Goal: Find specific page/section: Find specific page/section

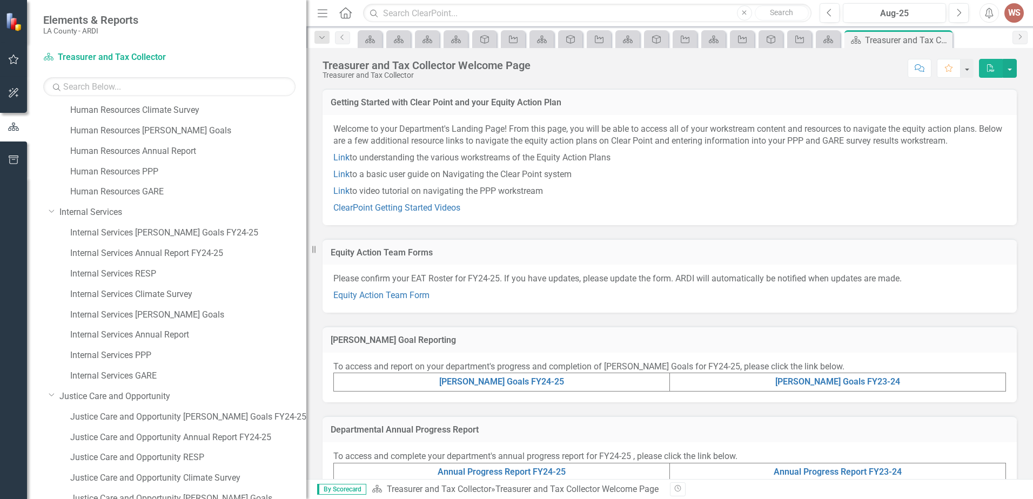
scroll to position [1158, 0]
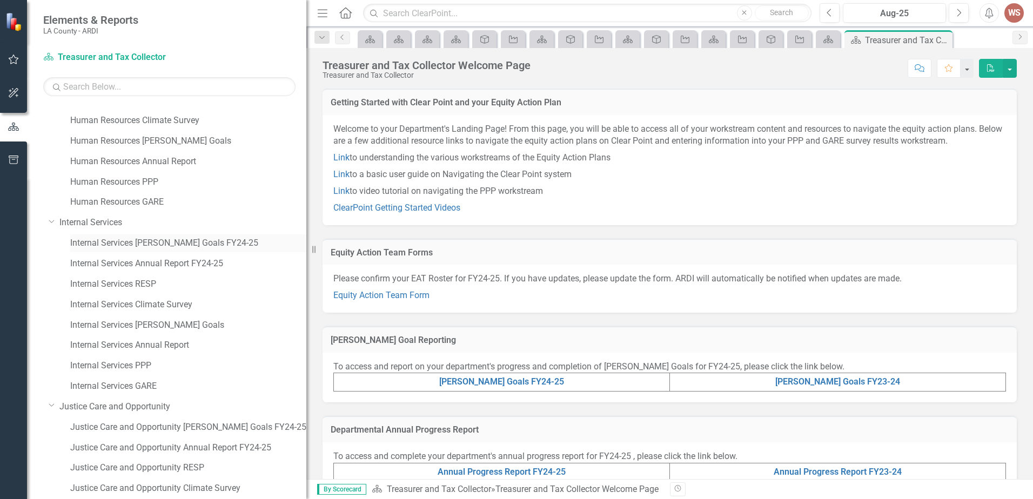
click at [165, 247] on link "Internal Services [PERSON_NAME] Goals FY24-25" at bounding box center [188, 243] width 236 height 12
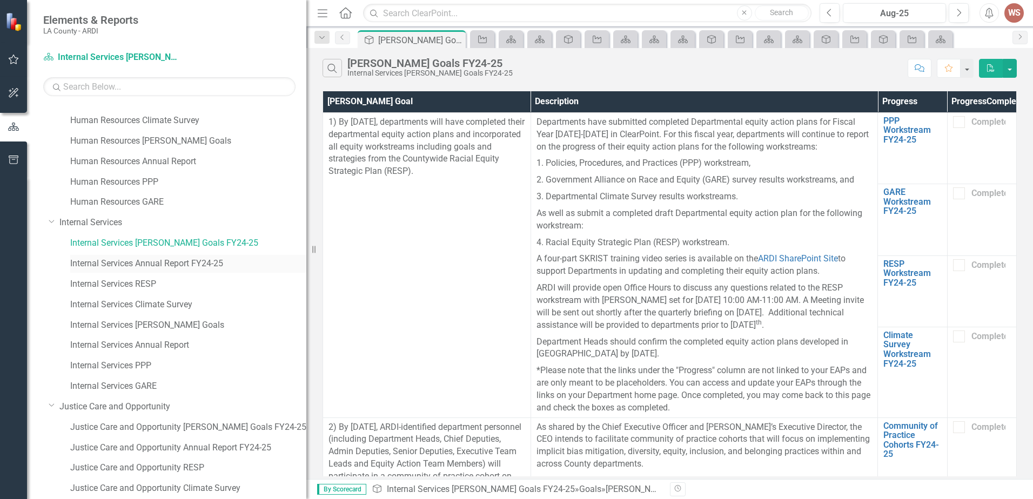
click at [167, 259] on link "Internal Services Annual Report FY24-25" at bounding box center [188, 264] width 236 height 12
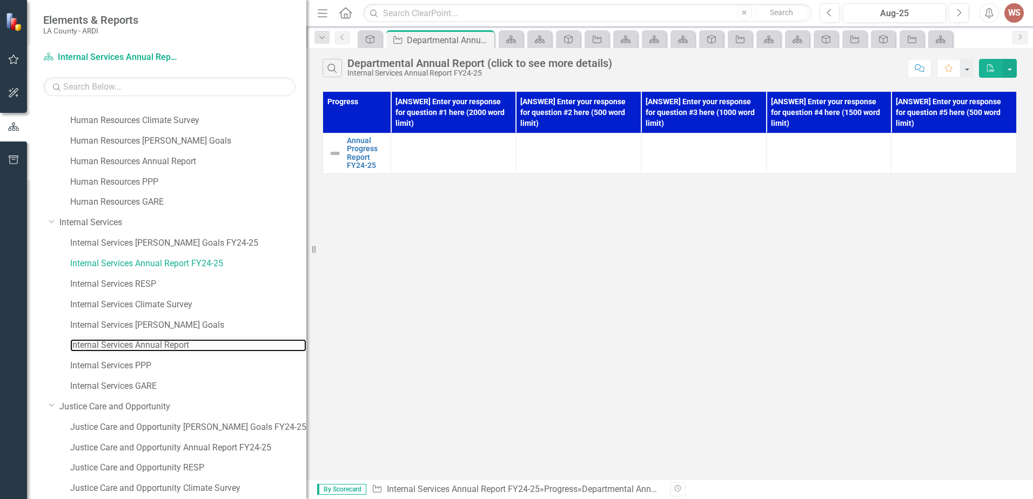
drag, startPoint x: 179, startPoint y: 344, endPoint x: 234, endPoint y: 354, distance: 56.6
click at [179, 344] on link "Internal Services Annual Report" at bounding box center [188, 345] width 236 height 12
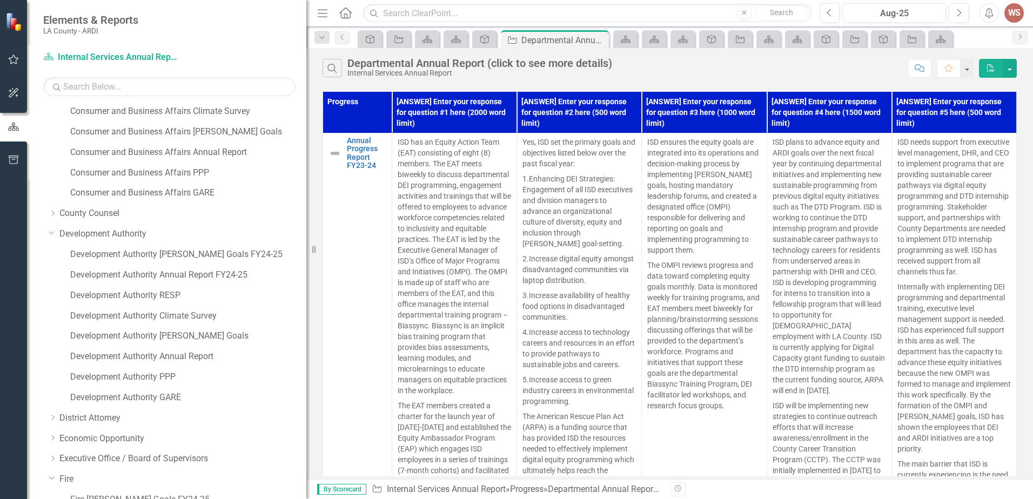
scroll to position [509, 0]
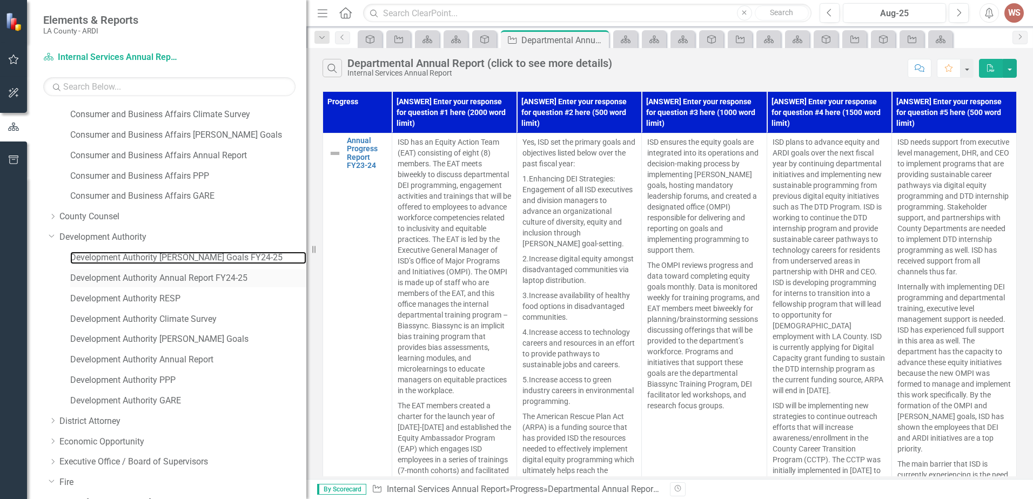
drag, startPoint x: 176, startPoint y: 256, endPoint x: 180, endPoint y: 274, distance: 19.5
click at [176, 256] on link "Development Authority [PERSON_NAME] Goals FY24-25" at bounding box center [188, 258] width 236 height 12
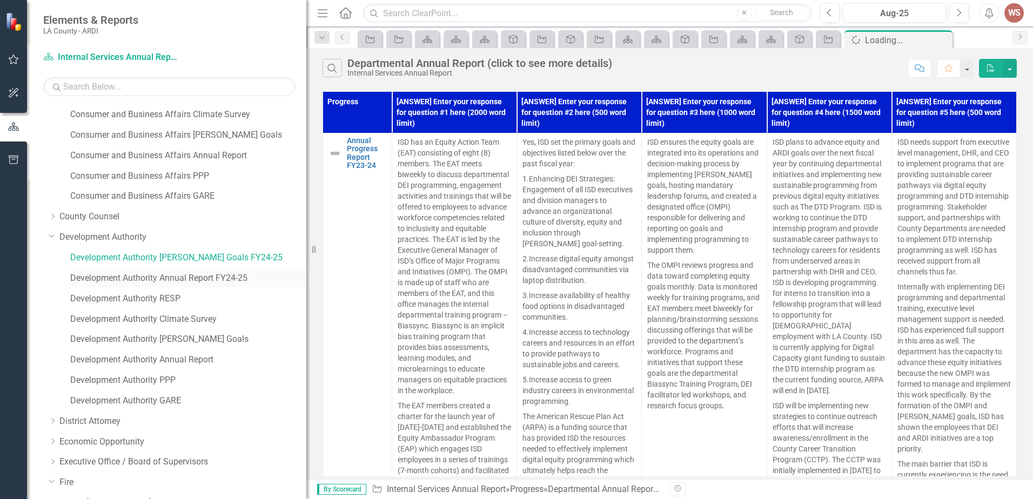
click at [181, 276] on link "Development Authority Annual Report FY24-25" at bounding box center [188, 278] width 236 height 12
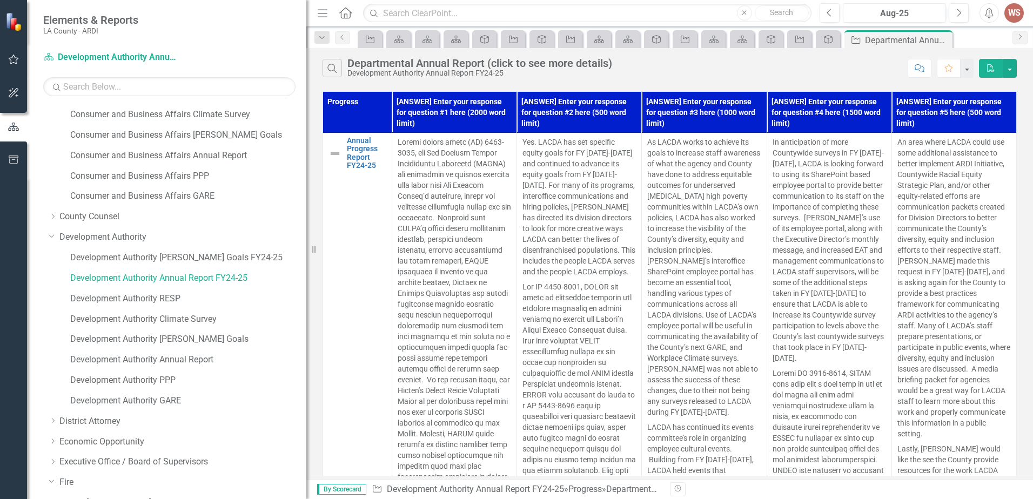
click at [993, 68] on icon "PDF" at bounding box center [991, 68] width 10 height 8
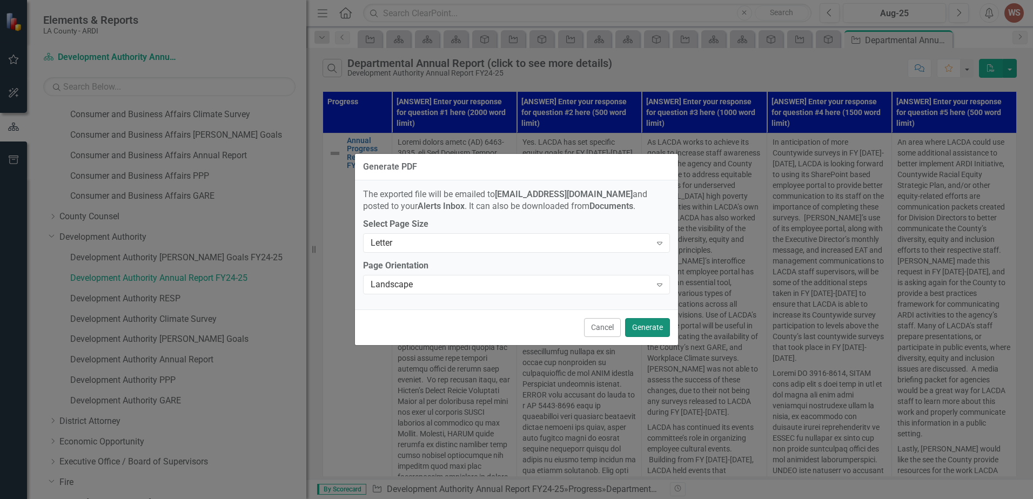
click at [648, 326] on button "Generate" at bounding box center [647, 327] width 45 height 19
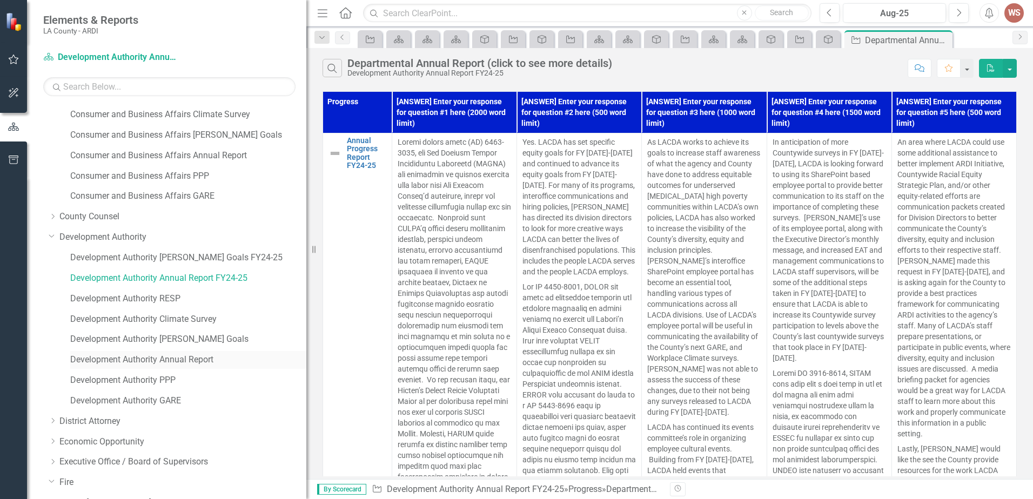
click at [212, 359] on link "Development Authority Annual Report" at bounding box center [188, 360] width 236 height 12
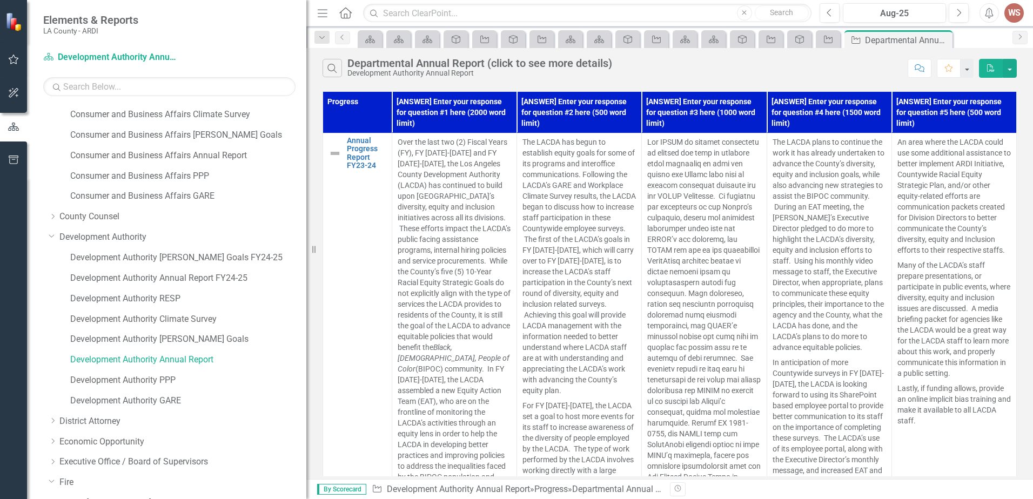
click at [994, 65] on icon "PDF" at bounding box center [991, 68] width 10 height 8
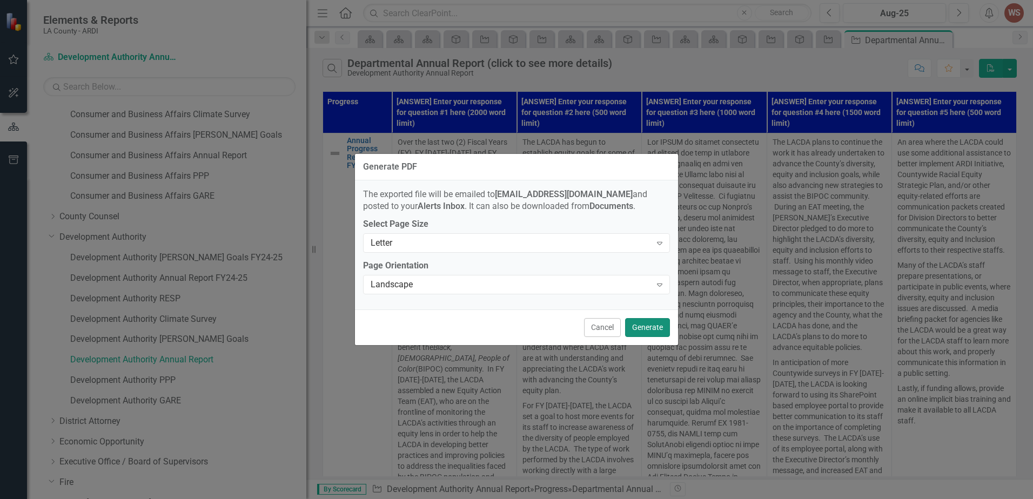
click at [648, 330] on button "Generate" at bounding box center [647, 327] width 45 height 19
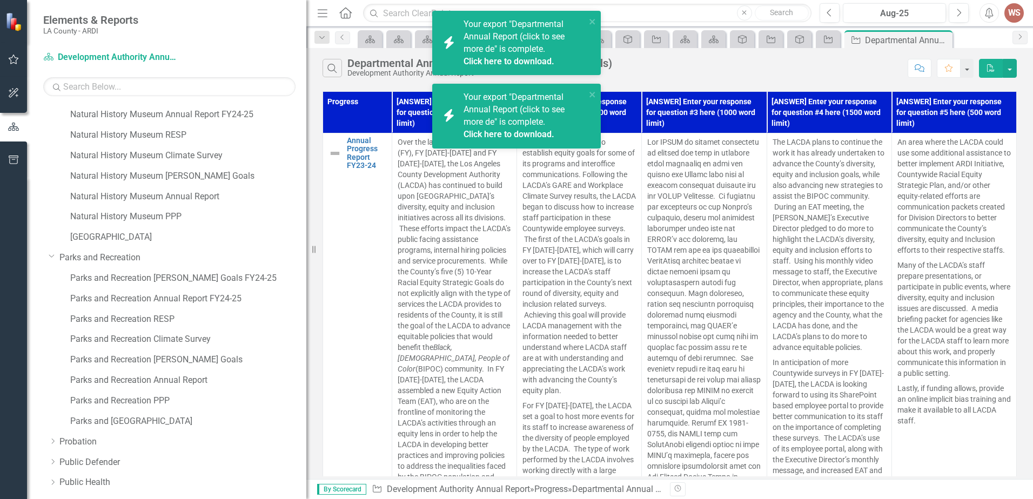
scroll to position [1914, 0]
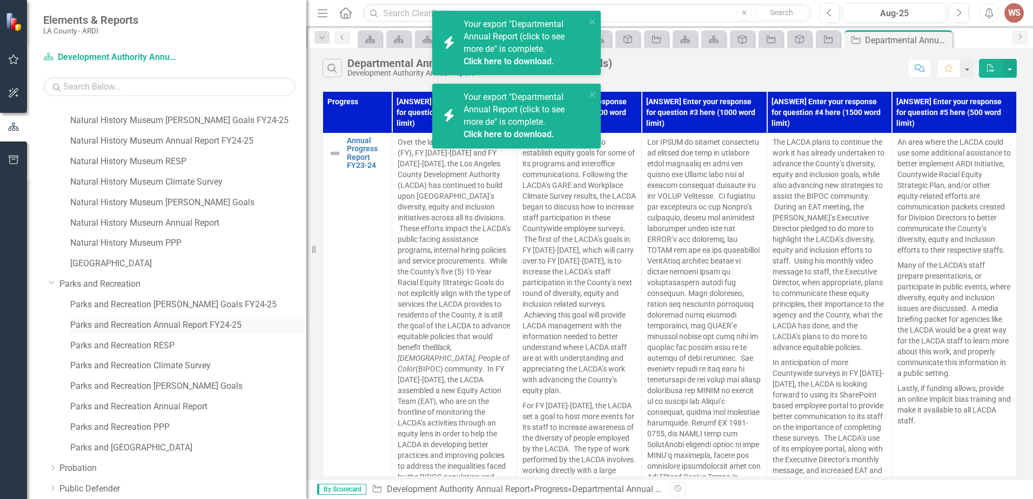
click at [171, 322] on link "Parks and Recreation Annual Report FY24-25" at bounding box center [188, 325] width 236 height 12
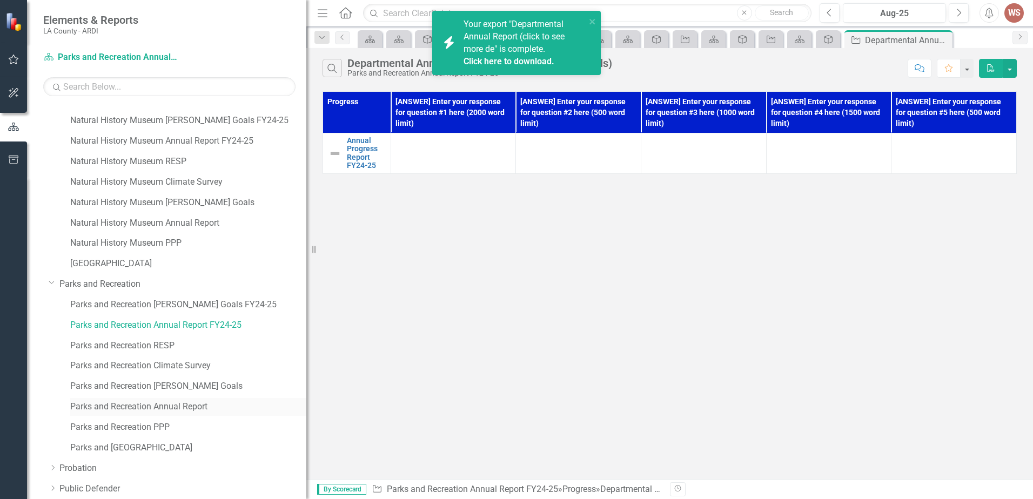
click at [184, 404] on link "Parks and Recreation Annual Report" at bounding box center [188, 407] width 236 height 12
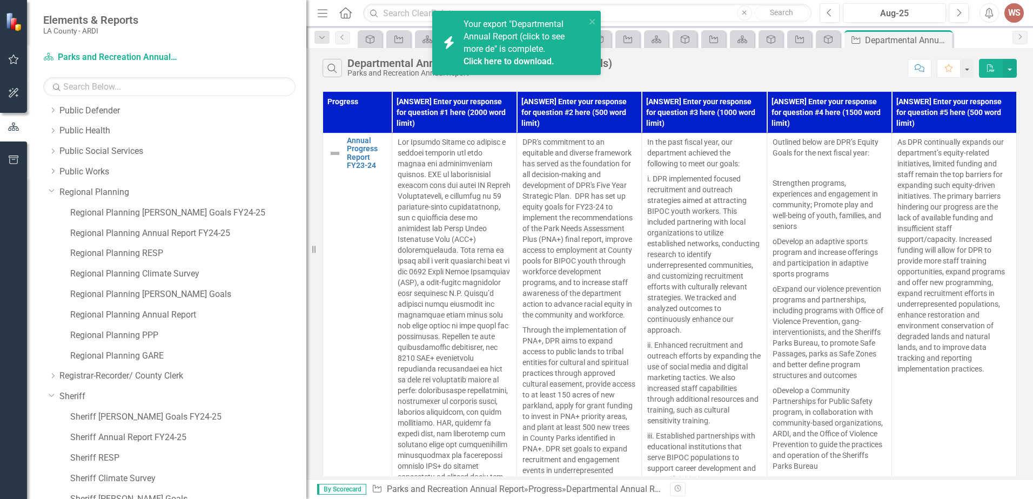
scroll to position [2508, 0]
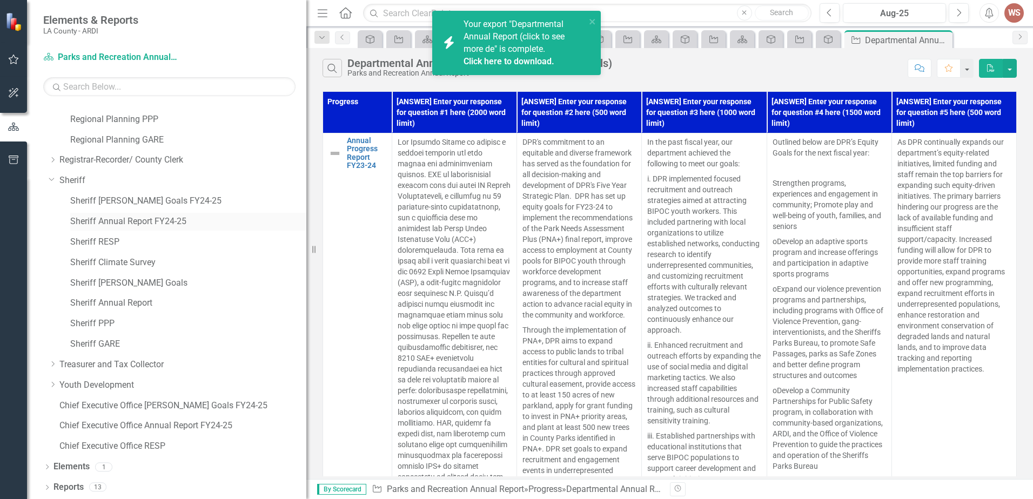
click at [146, 216] on link "Sheriff Annual Report FY24-25" at bounding box center [188, 222] width 236 height 12
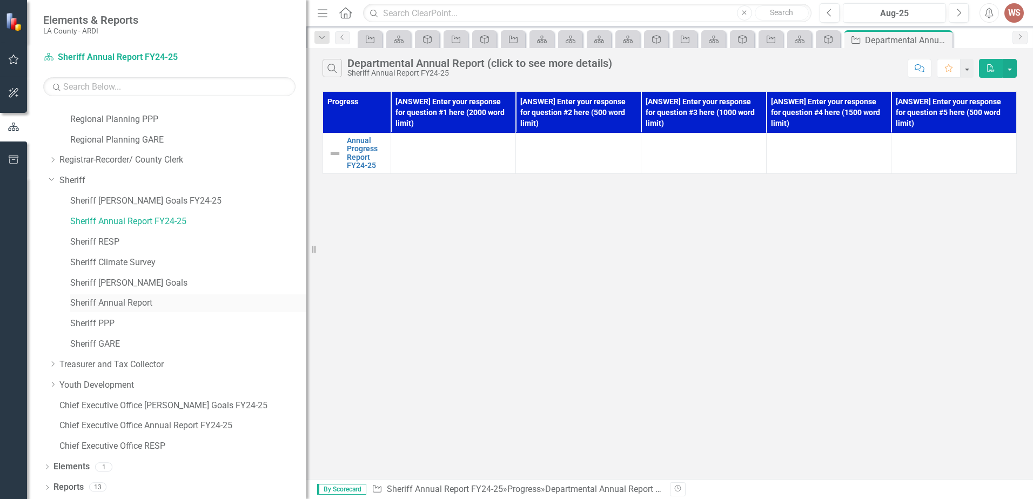
click at [111, 304] on link "Sheriff Annual Report" at bounding box center [188, 303] width 236 height 12
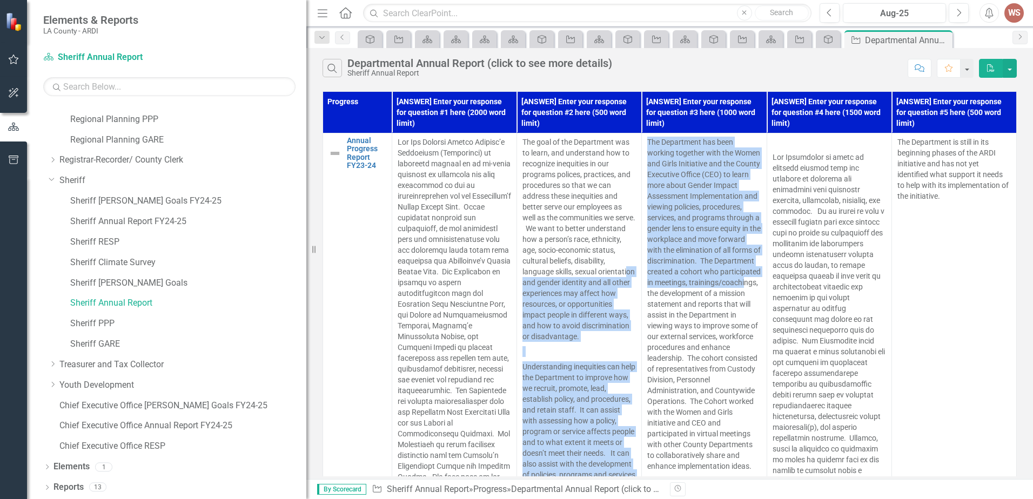
drag, startPoint x: 548, startPoint y: 278, endPoint x: 699, endPoint y: 303, distance: 152.1
